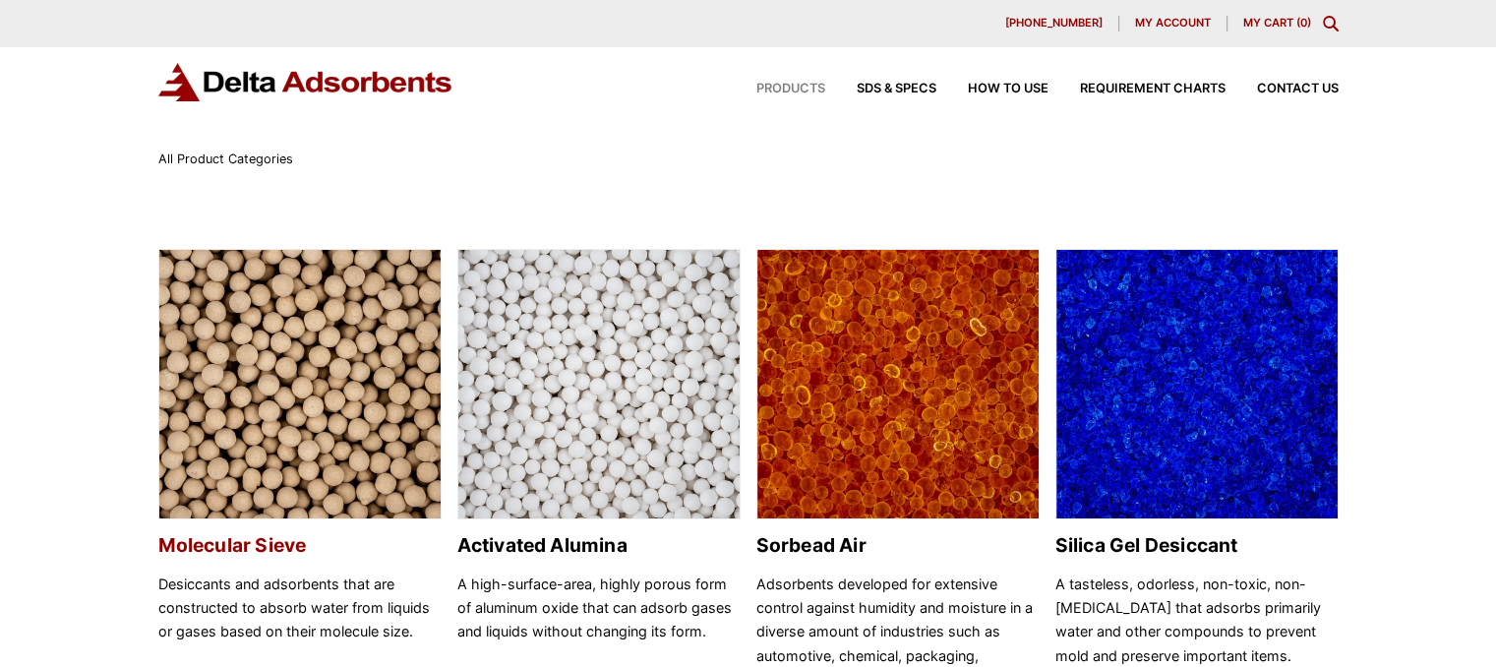
click at [290, 383] on img at bounding box center [299, 385] width 281 height 270
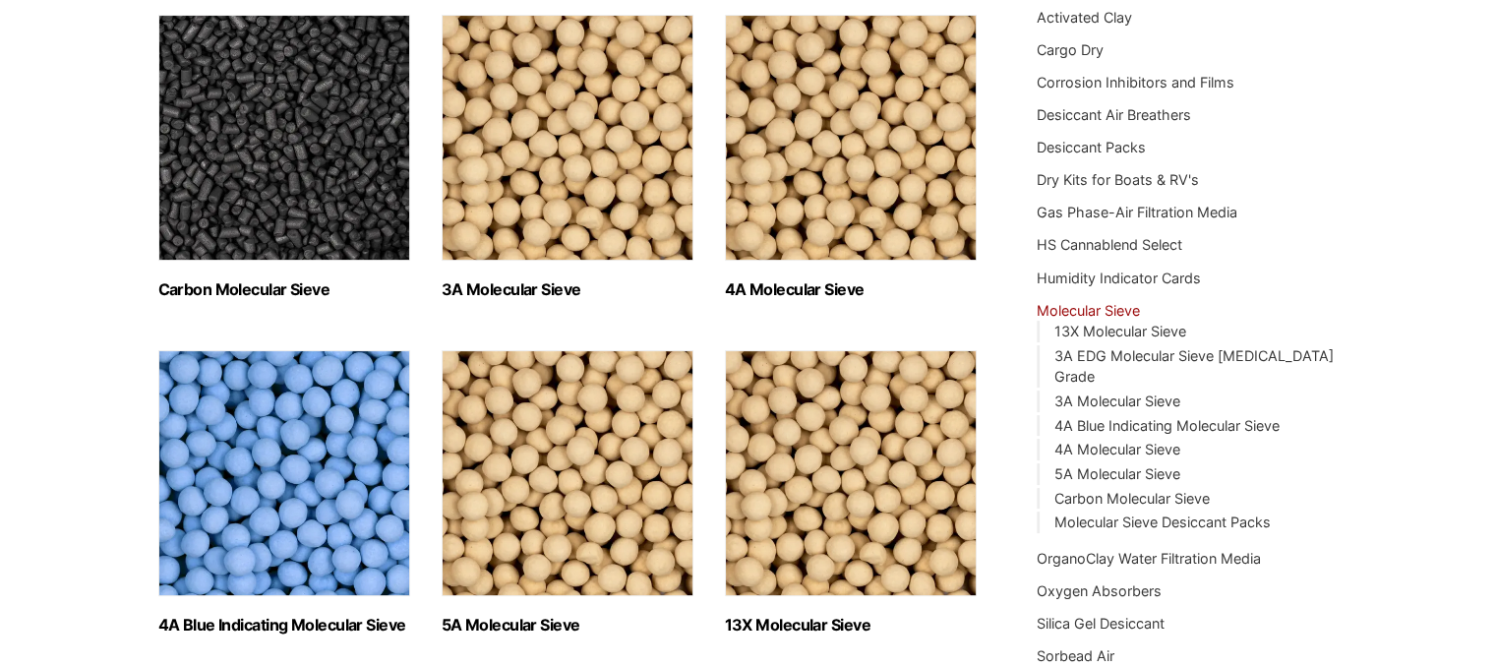
scroll to position [232, 0]
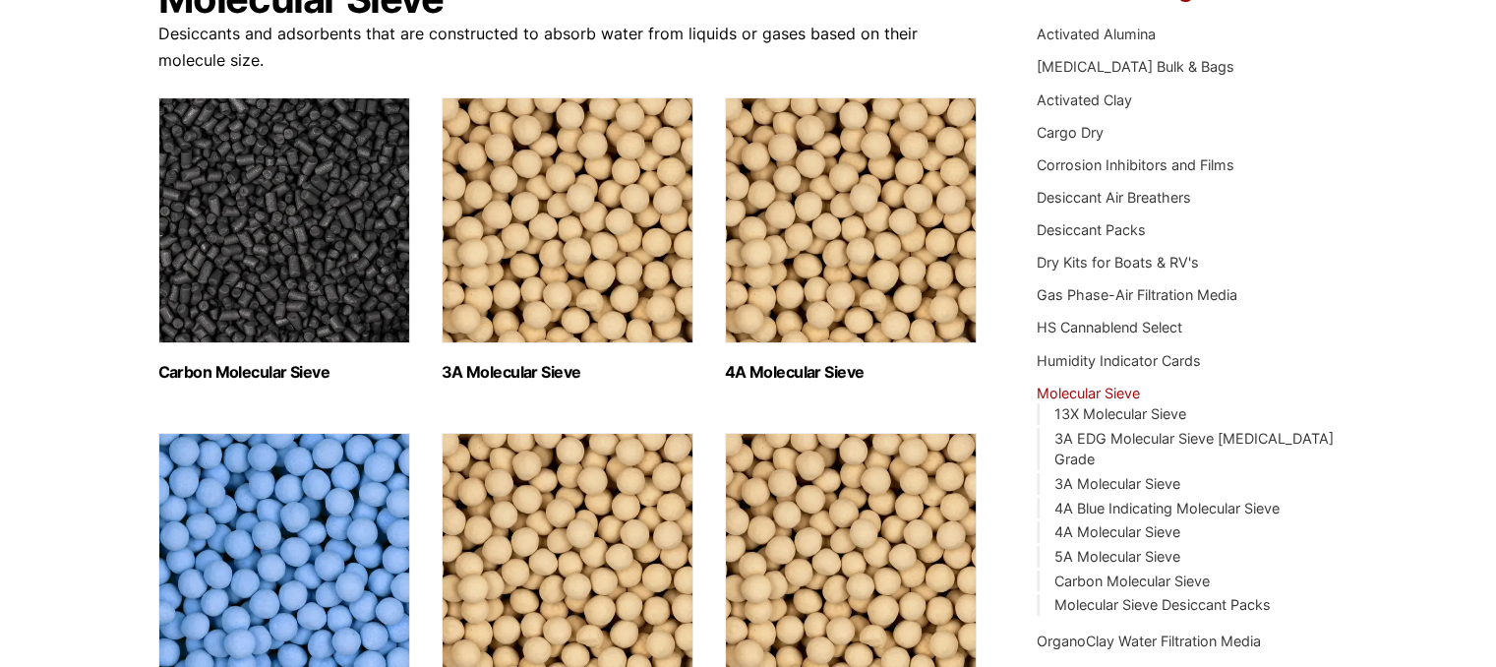
click at [839, 258] on img "Visit product category 4A Molecular Sieve" at bounding box center [851, 220] width 252 height 246
click at [493, 189] on img "Visit product category 3A Molecular Sieve" at bounding box center [568, 220] width 252 height 246
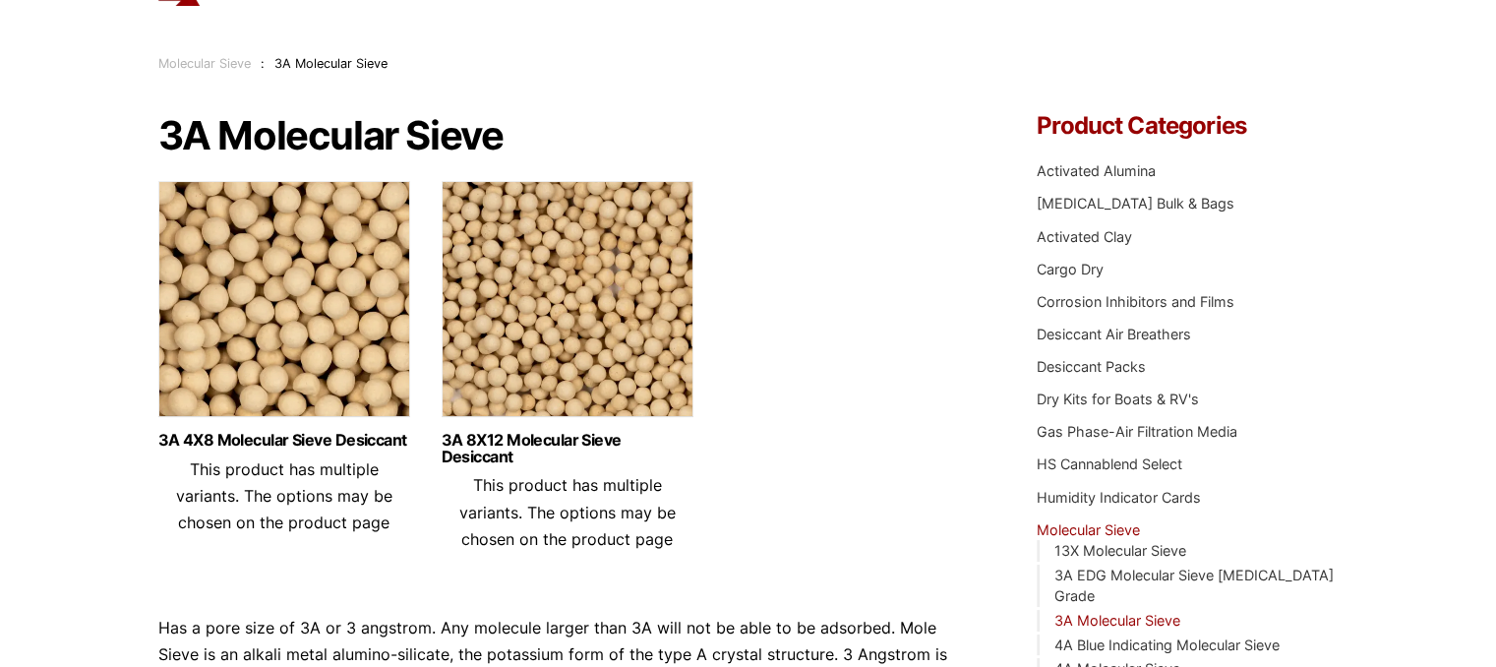
scroll to position [84, 0]
